Goal: Task Accomplishment & Management: Manage account settings

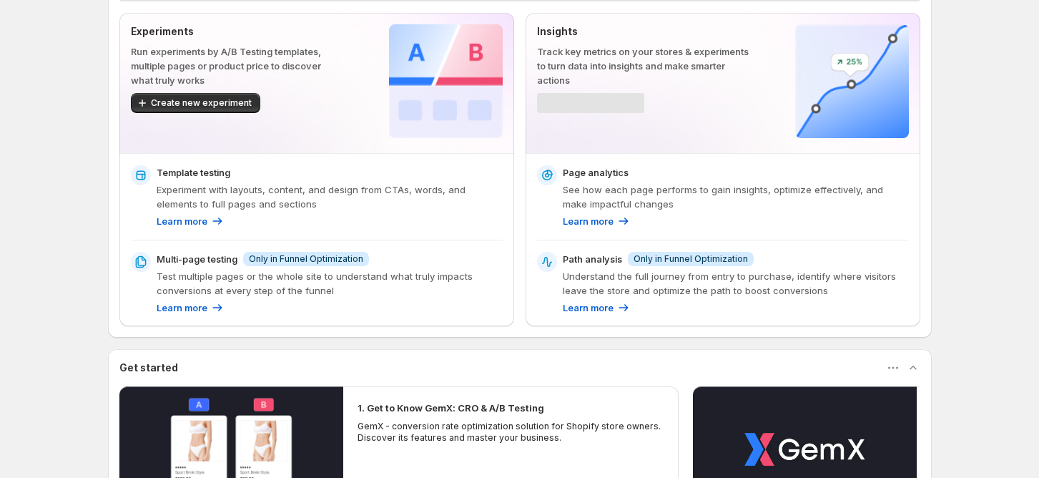
scroll to position [95, 0]
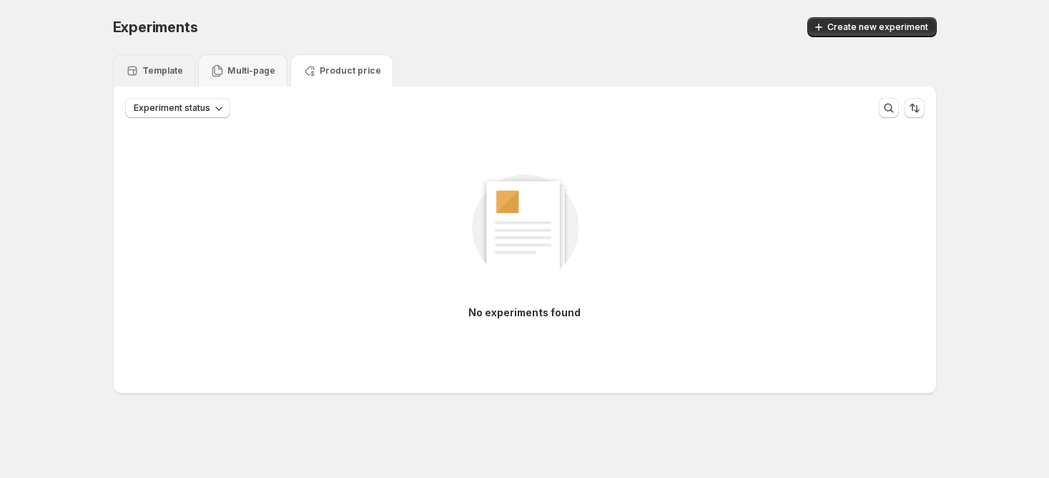
click at [167, 76] on p "Template" at bounding box center [162, 70] width 41 height 11
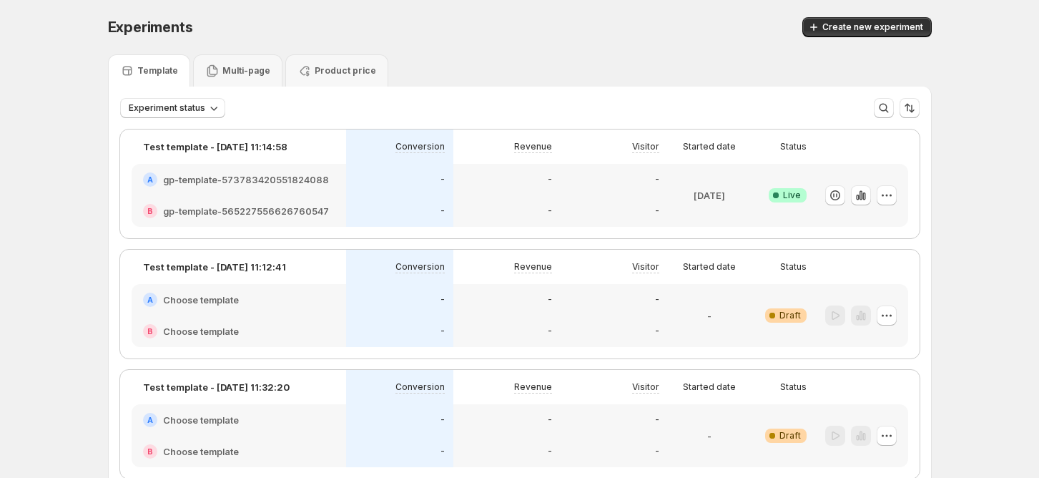
scroll to position [95, 0]
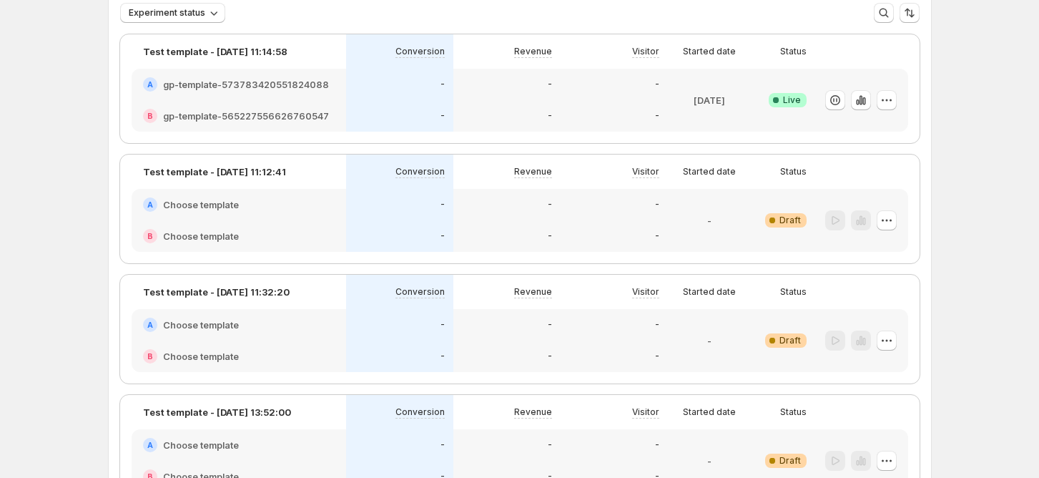
click at [475, 109] on div "-" at bounding box center [507, 116] width 90 height 14
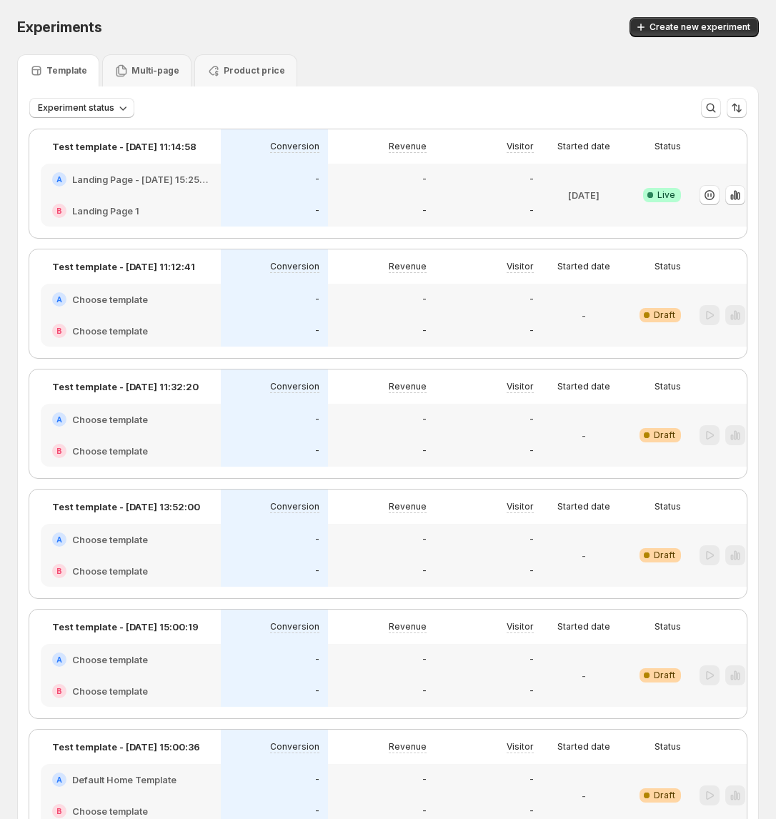
click at [275, 172] on div "-" at bounding box center [274, 179] width 90 height 14
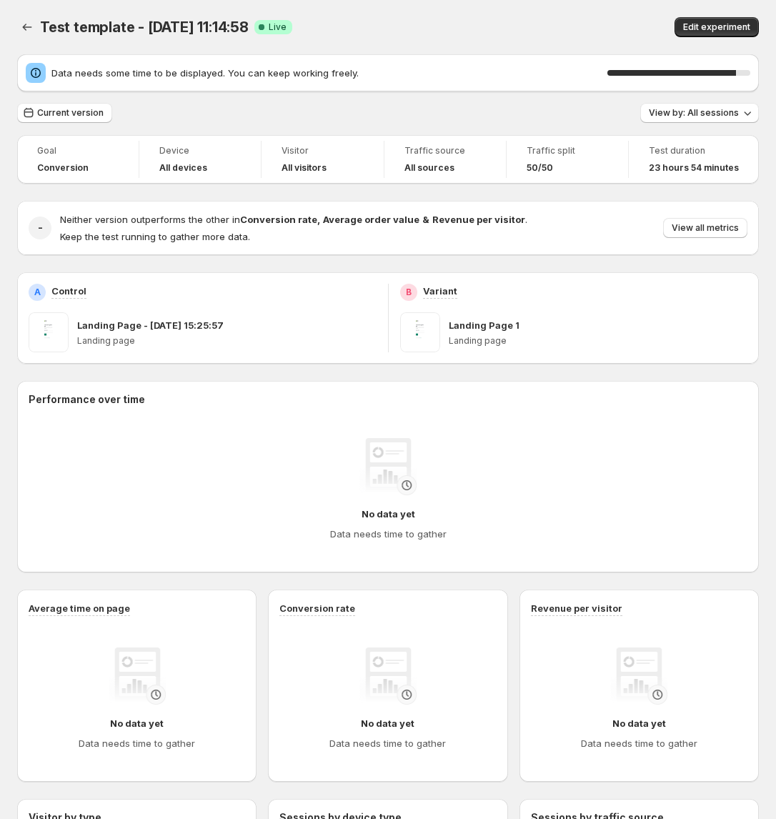
click at [584, 9] on div "Test template - [DATE] 11:14:58. This page is ready Test template - [DATE] 11:1…" at bounding box center [388, 27] width 742 height 54
click at [36, 29] on button "Back" at bounding box center [27, 27] width 20 height 20
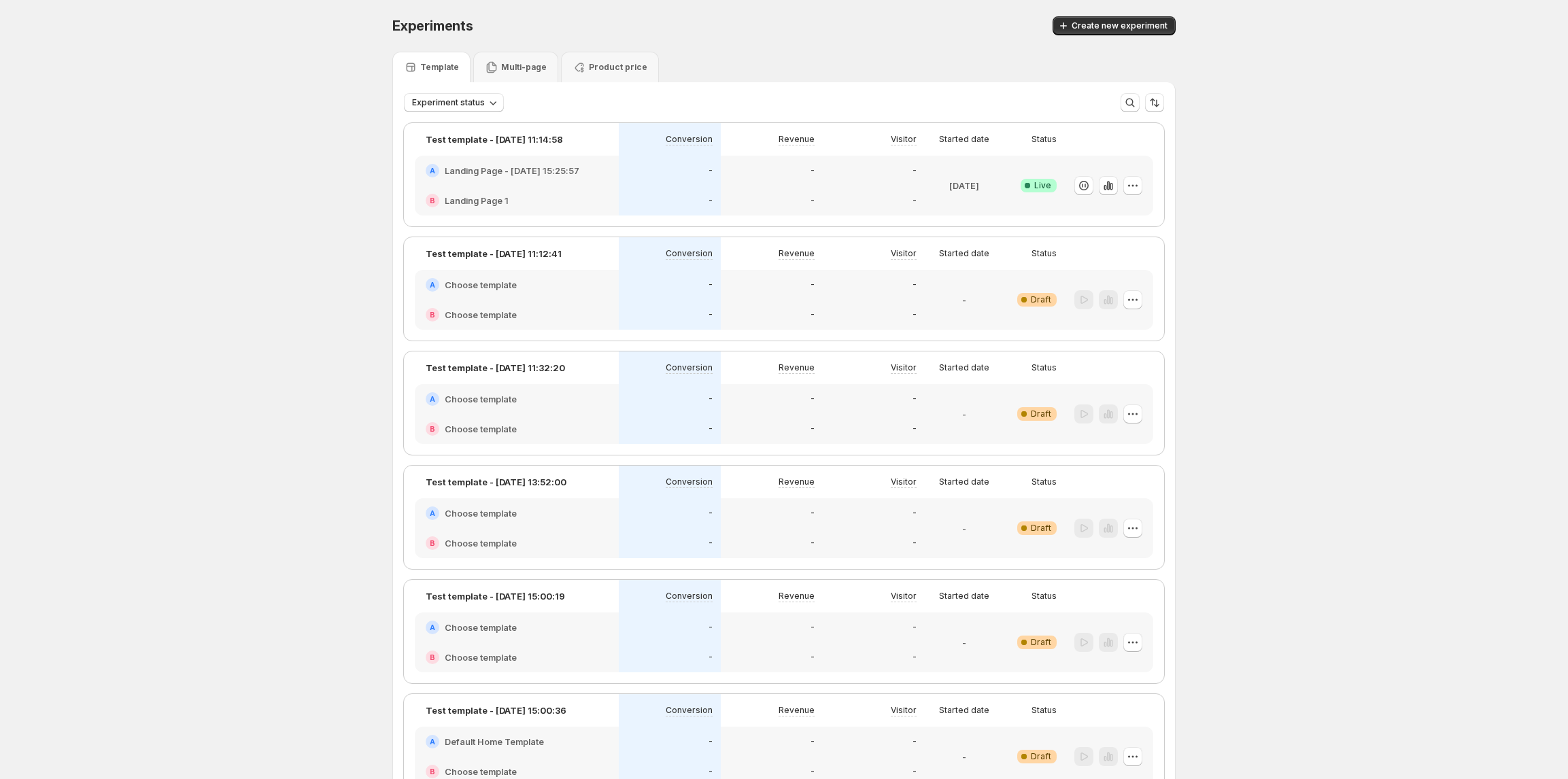
click at [747, 185] on div "-" at bounding box center [771, 200] width 102 height 29
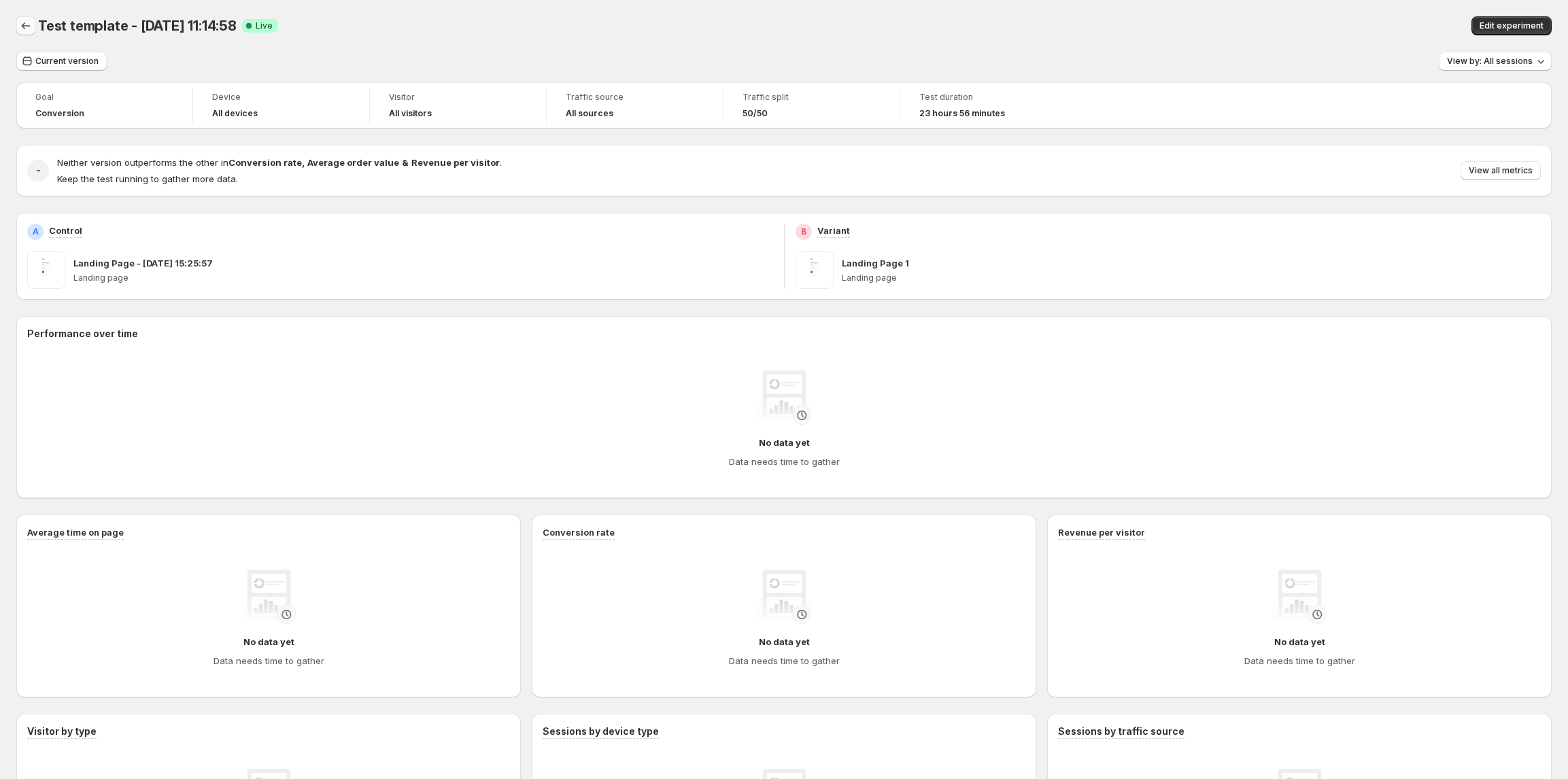
click at [26, 31] on icon "Back" at bounding box center [26, 26] width 13 height 13
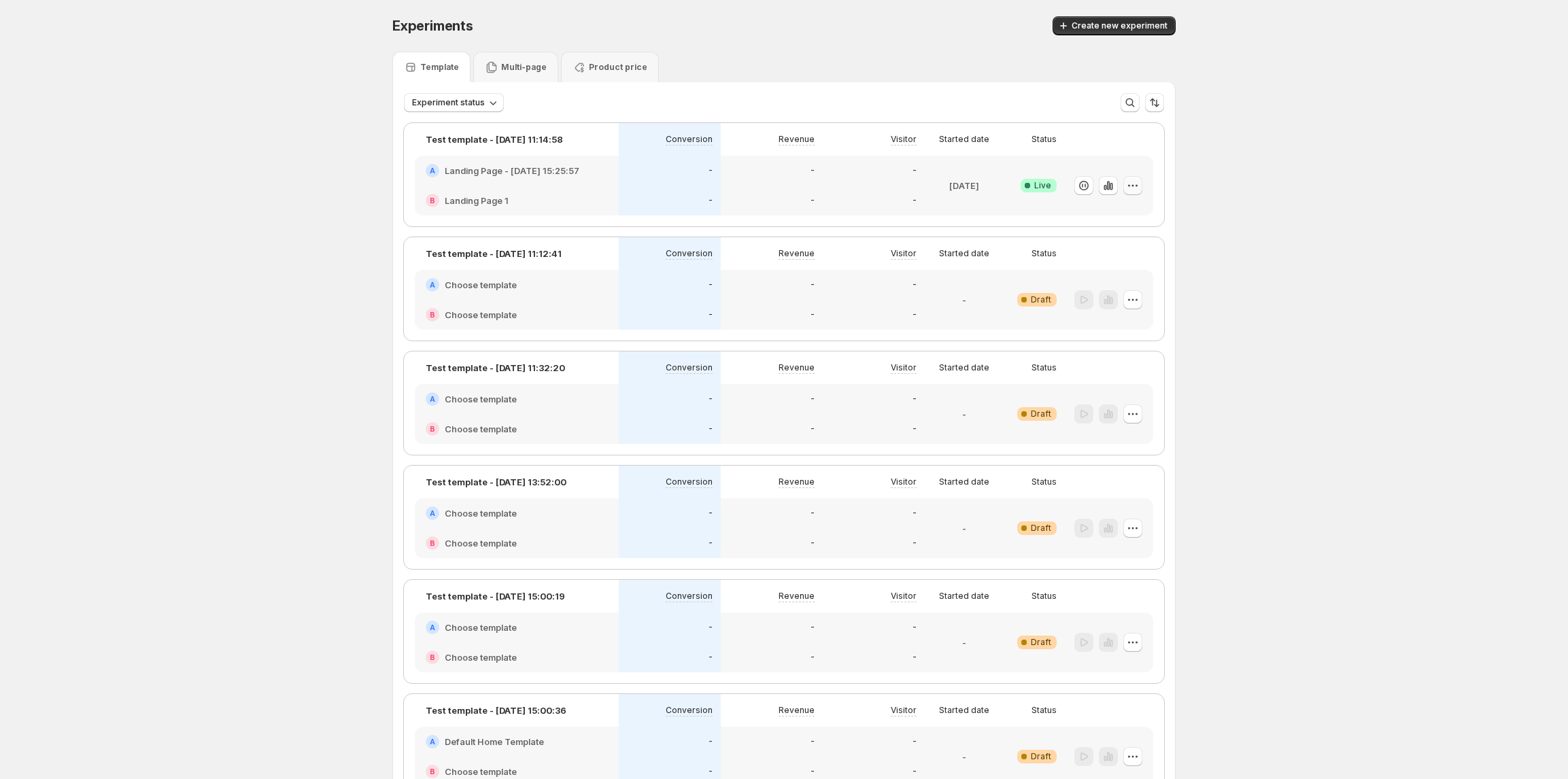
click at [747, 185] on icon "button" at bounding box center [1132, 185] width 13 height 13
click at [747, 213] on span "Edit" at bounding box center [1150, 213] width 142 height 13
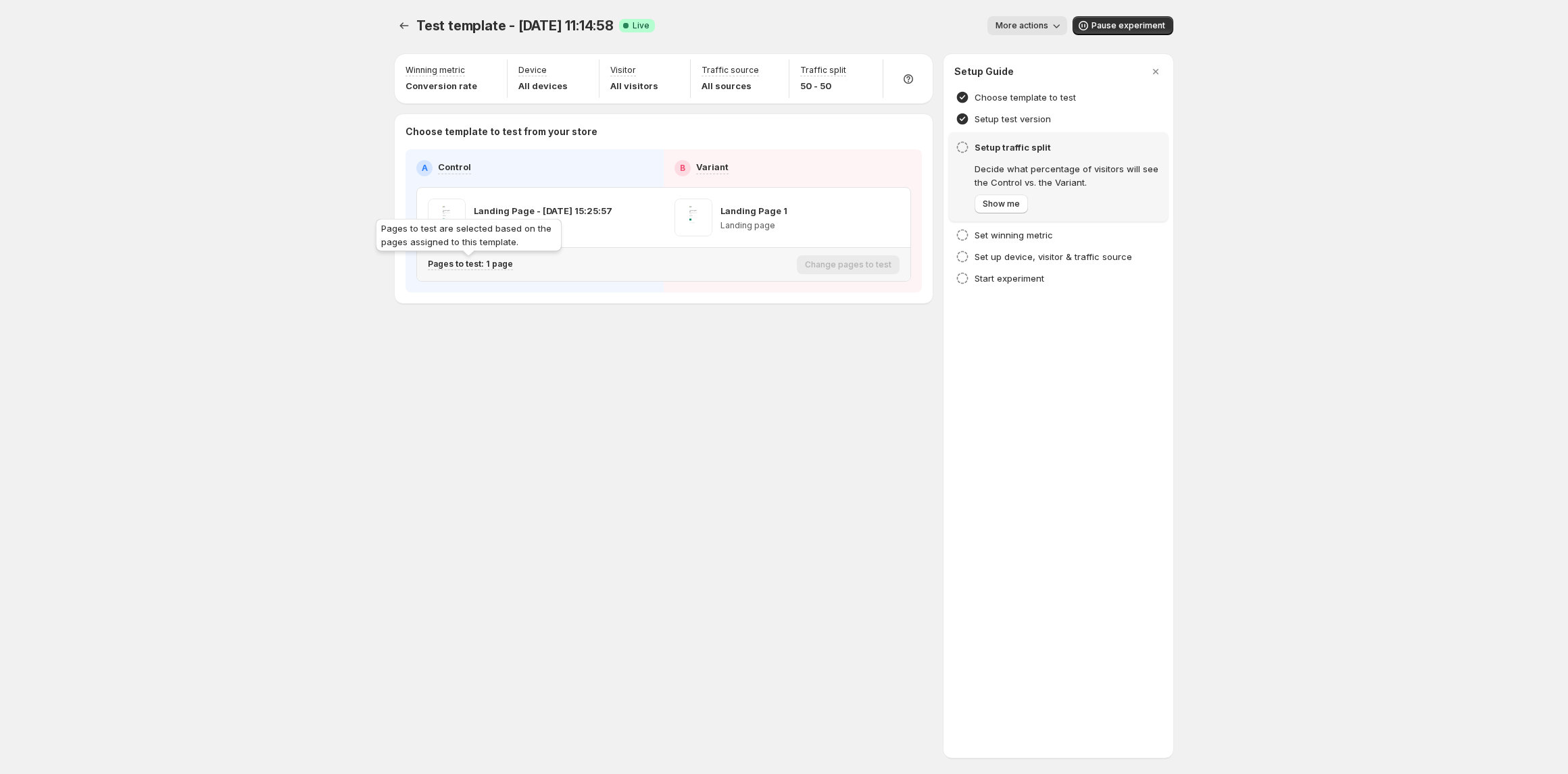
click at [474, 261] on p "Pages to test: 1 page" at bounding box center [471, 264] width 85 height 10
click at [682, 333] on icon "button" at bounding box center [681, 335] width 13 height 13
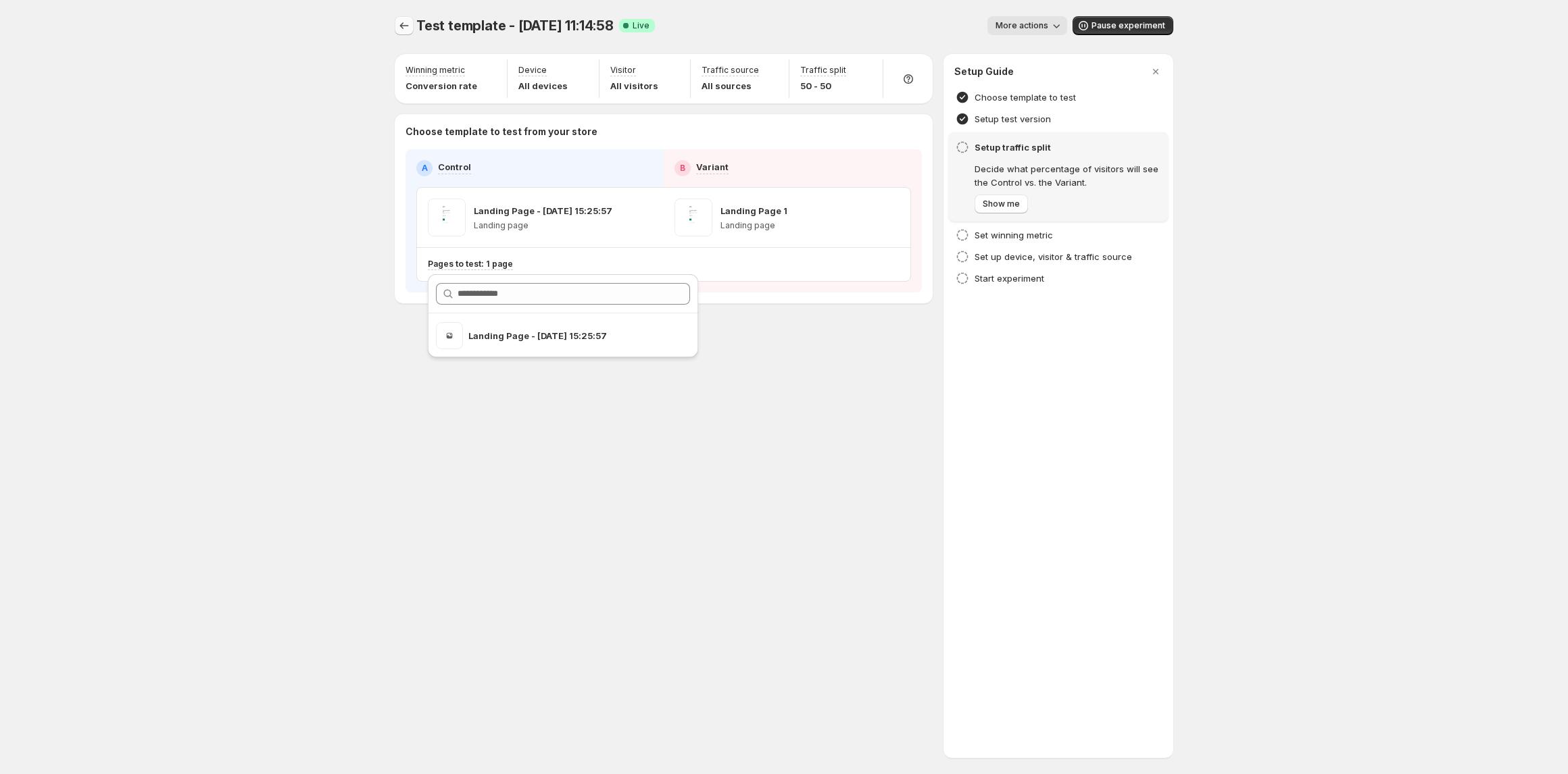
click at [403, 34] on button "Experiments" at bounding box center [405, 26] width 19 height 19
